Goal: Transaction & Acquisition: Purchase product/service

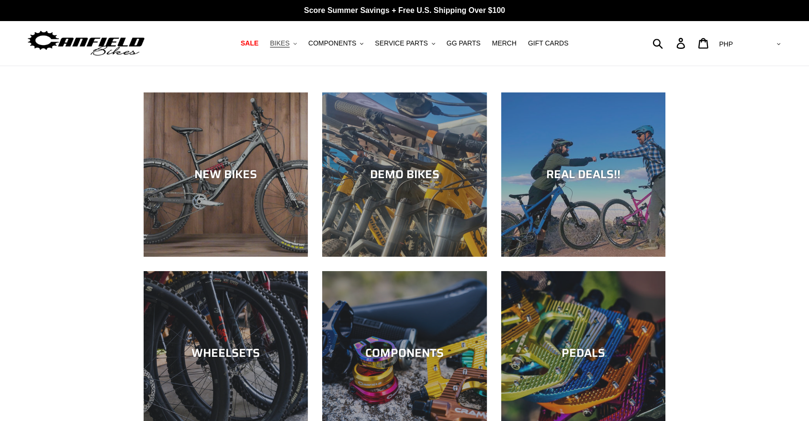
click at [290, 41] on span "BIKES" at bounding box center [280, 43] width 20 height 8
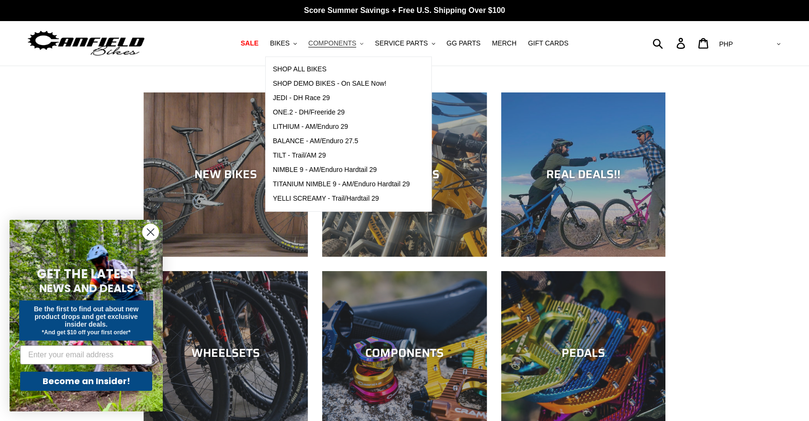
click at [363, 41] on button "COMPONENTS .cls-1{fill:#231f20}" at bounding box center [336, 43] width 65 height 13
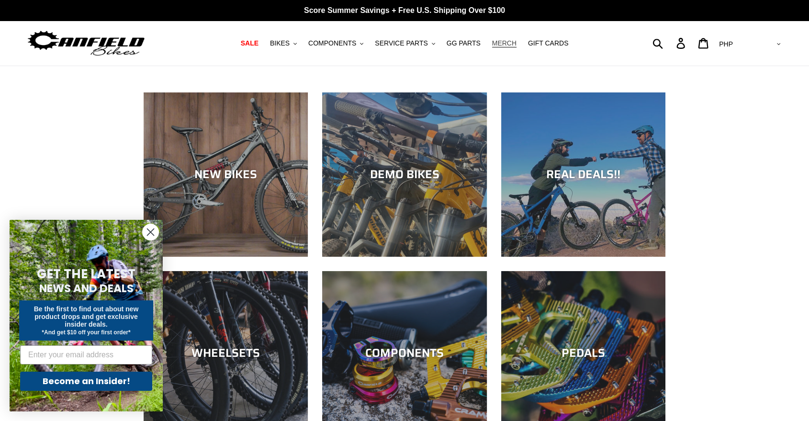
click at [494, 42] on span "MERCH" at bounding box center [504, 43] width 24 height 8
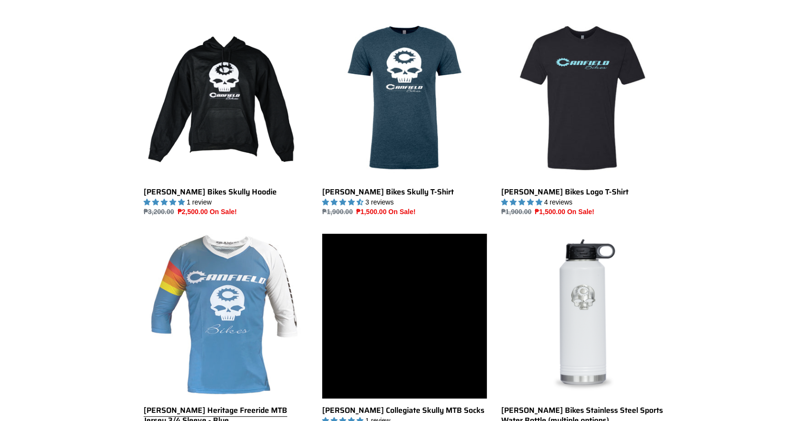
scroll to position [266, 0]
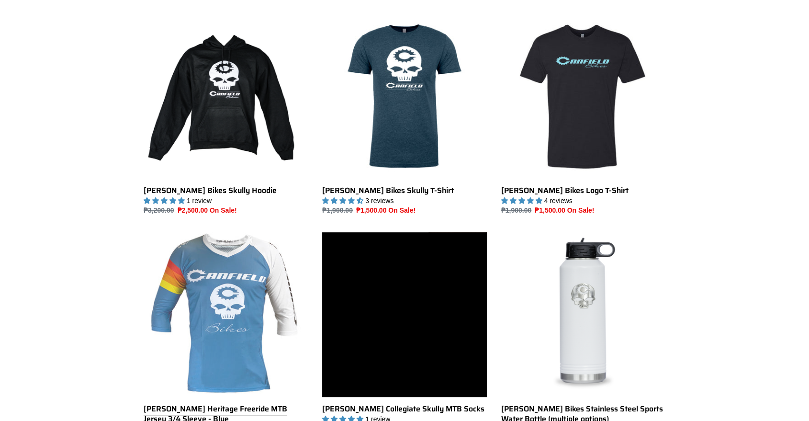
click at [249, 296] on link "Canfield Heritage Freeride MTB Jersey 3/4 Sleeve - Blue" at bounding box center [226, 338] width 164 height 212
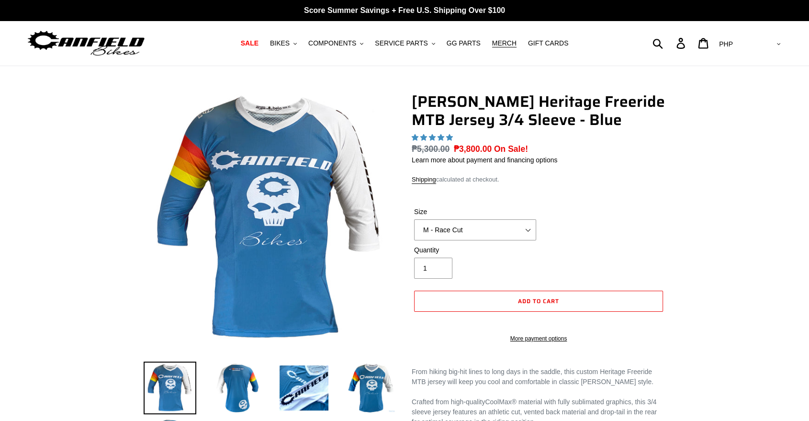
select select "highest-rating"
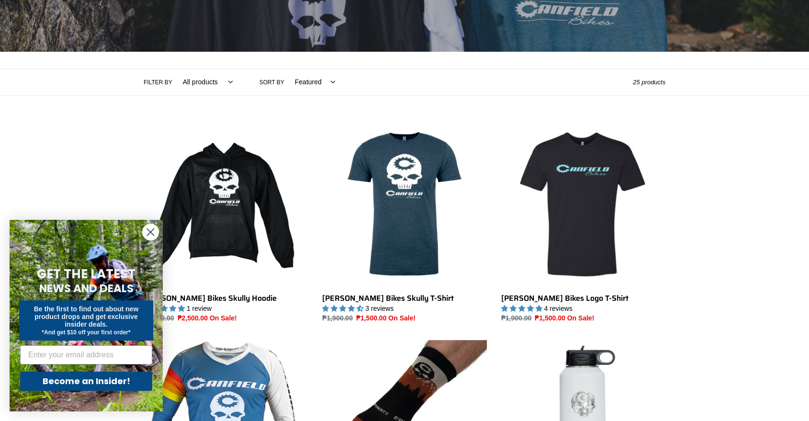
scroll to position [326, 0]
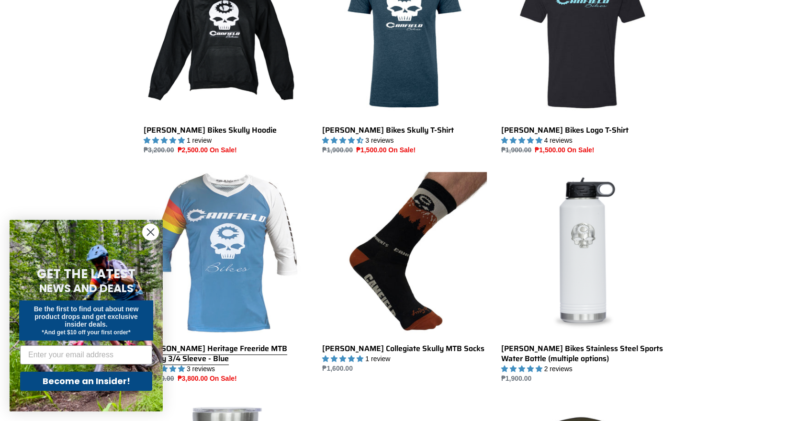
click at [218, 254] on link "[PERSON_NAME] Heritage Freeride MTB Jersey 3/4 Sleeve - Blue" at bounding box center [226, 278] width 164 height 212
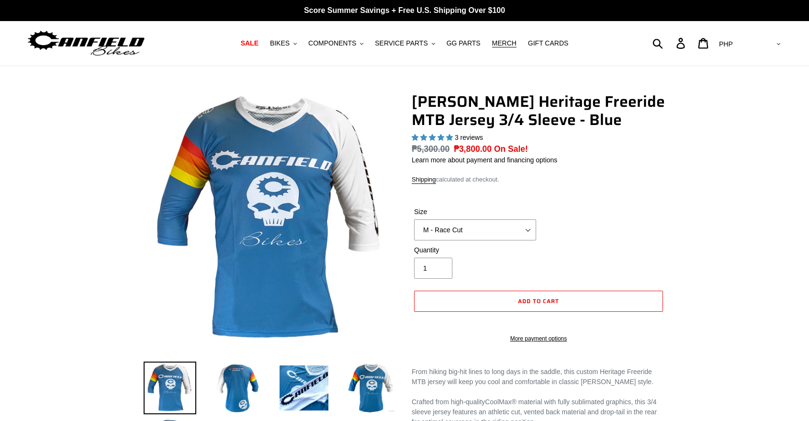
select select "highest-rating"
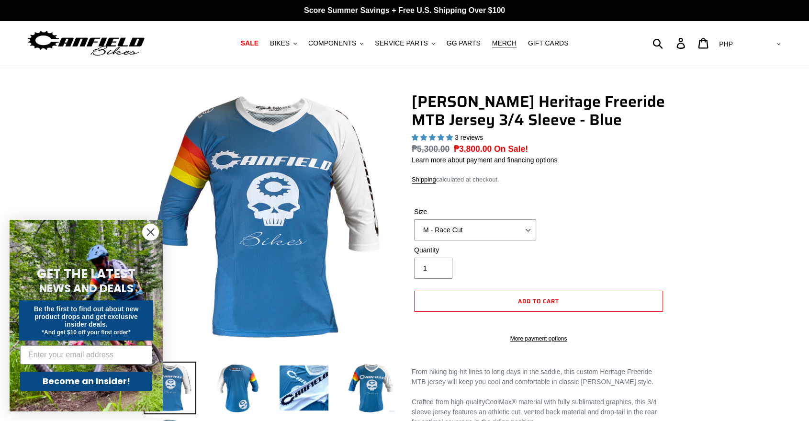
click at [152, 237] on circle "Close dialog" at bounding box center [151, 232] width 16 height 16
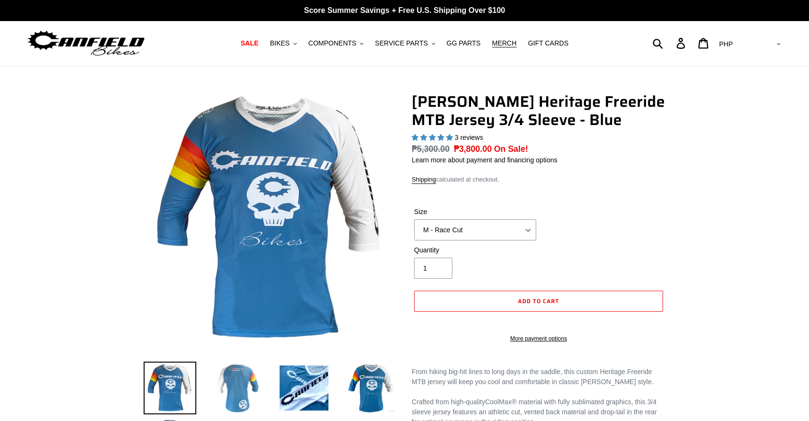
click at [224, 401] on img at bounding box center [237, 387] width 53 height 53
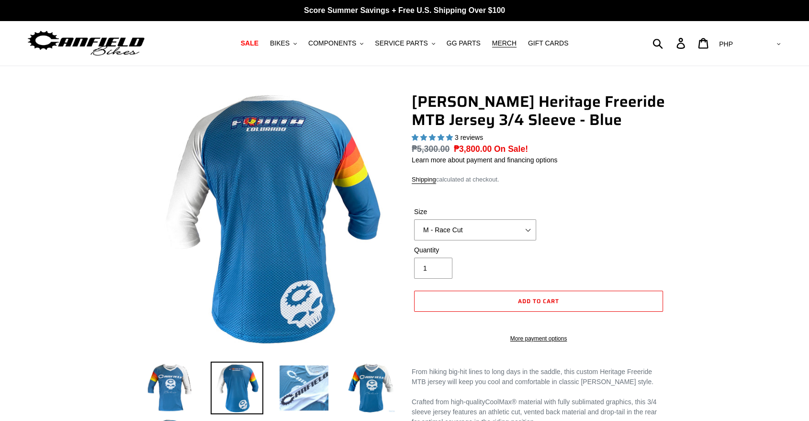
click at [319, 395] on img at bounding box center [304, 387] width 53 height 53
